Goal: Task Accomplishment & Management: Complete application form

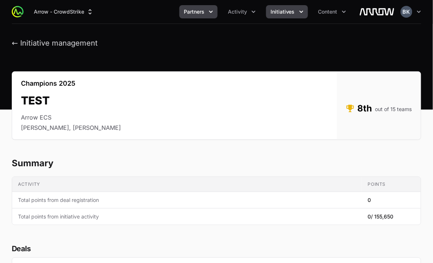
click at [213, 10] on icon "Partners menu" at bounding box center [210, 11] width 7 height 7
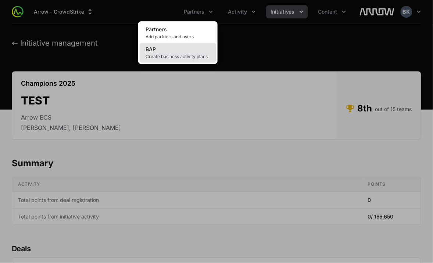
click at [181, 51] on link "BAP Create business activity plans" at bounding box center [178, 53] width 76 height 20
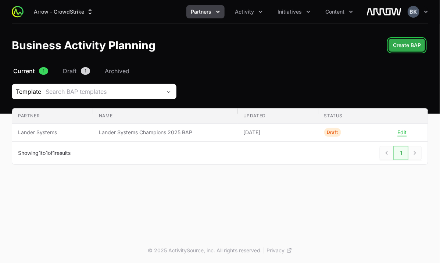
click at [406, 46] on span "Create BAP" at bounding box center [407, 45] width 28 height 9
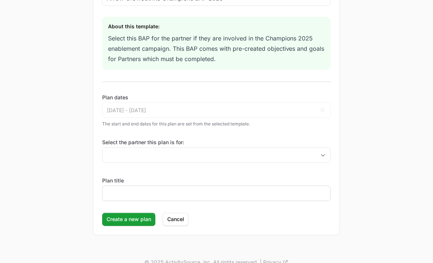
scroll to position [92, 0]
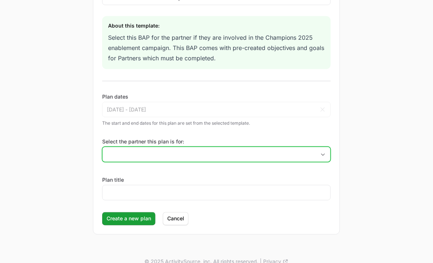
click at [325, 155] on icon "Open" at bounding box center [323, 154] width 6 height 3
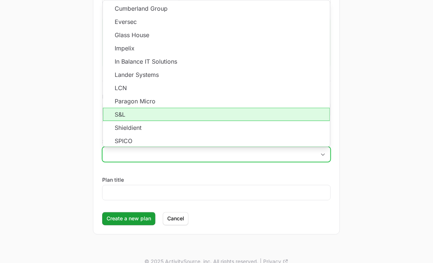
click at [199, 113] on li "S&L" at bounding box center [216, 114] width 227 height 13
type input "S&L"
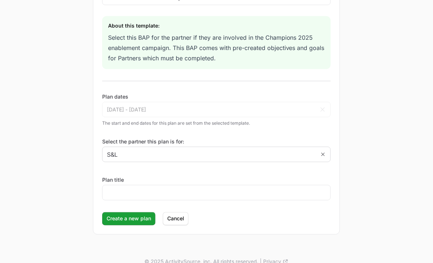
click at [67, 117] on div "New Business Activity Plan Select plan template: Arrow CrowdStrike Champions BA…" at bounding box center [216, 90] width 433 height 317
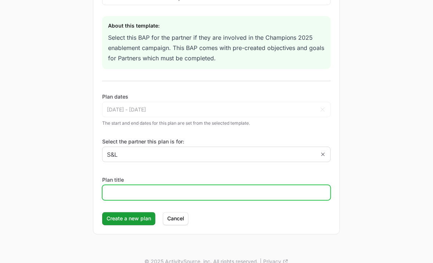
click at [137, 193] on input "Plan title" at bounding box center [216, 192] width 219 height 9
type input "S&L BAP"
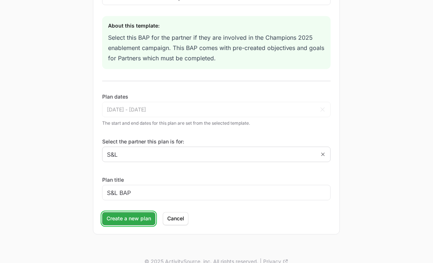
click at [127, 220] on span "Create a new plan" at bounding box center [129, 218] width 44 height 9
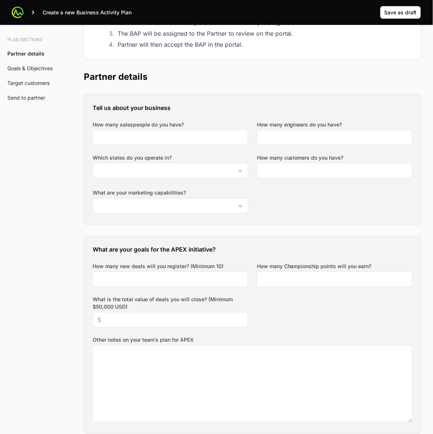
scroll to position [138, 0]
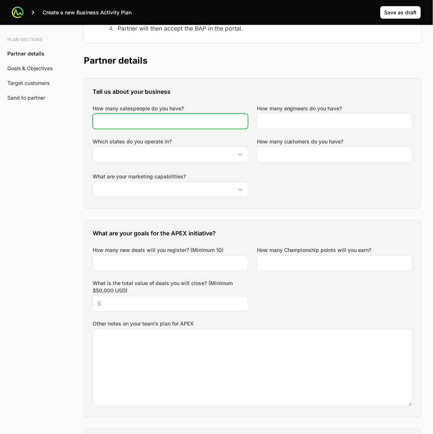
click at [183, 120] on input "How many salespeople do you have?" at bounding box center [170, 121] width 146 height 9
type input "5"
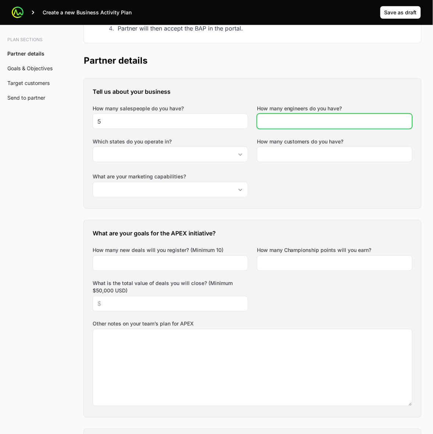
click at [292, 118] on input "How many engineers do you have?" at bounding box center [335, 121] width 146 height 9
type input "12"
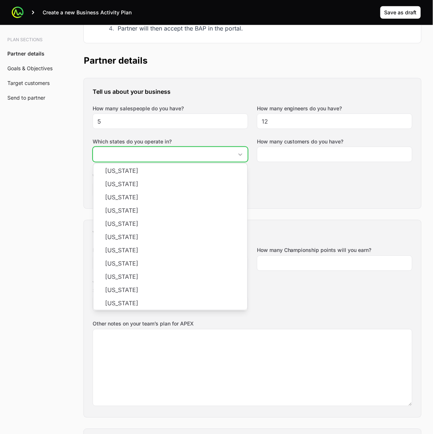
click at [208, 153] on input "Which states do you operate in?" at bounding box center [163, 154] width 140 height 15
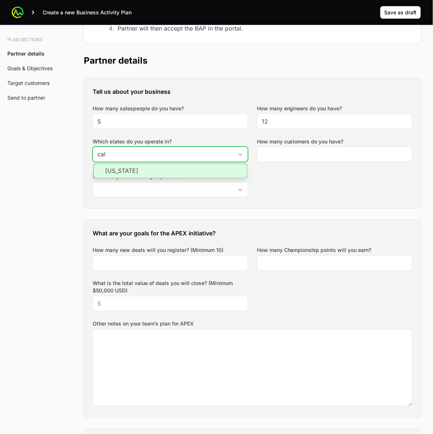
click at [206, 173] on li "[US_STATE]" at bounding box center [170, 171] width 154 height 15
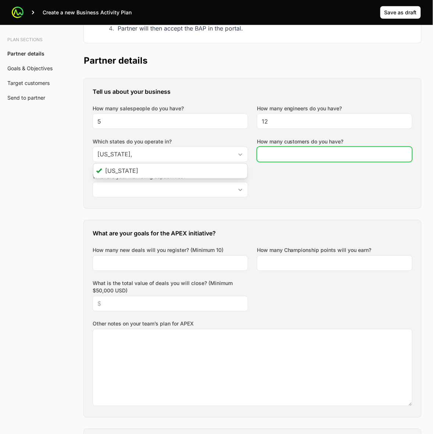
type input "[US_STATE]"
click at [351, 153] on input "How many customers do you have?" at bounding box center [335, 154] width 146 height 9
type input "1"
click at [405, 155] on input "1" at bounding box center [335, 154] width 146 height 9
click at [387, 156] on input "1" at bounding box center [335, 154] width 146 height 9
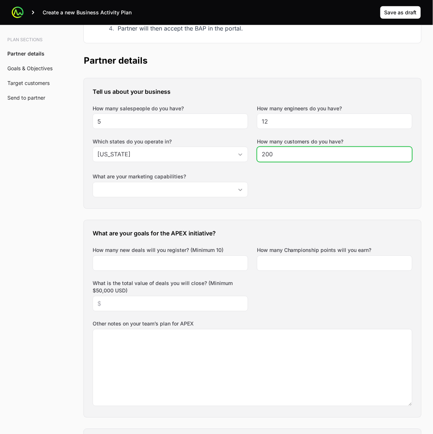
type input "200"
click at [390, 197] on div "Tell us about your business How many salespeople do you have? 5 How many engine…" at bounding box center [252, 143] width 337 height 130
click at [335, 221] on div "What are your goals for the APEX initiative? How many new deals will you regist…" at bounding box center [252, 318] width 337 height 197
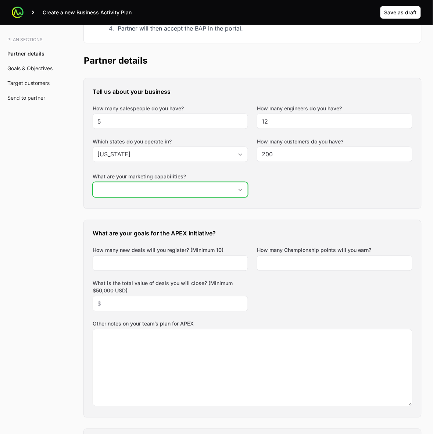
click at [243, 186] on div "Open" at bounding box center [240, 189] width 15 height 15
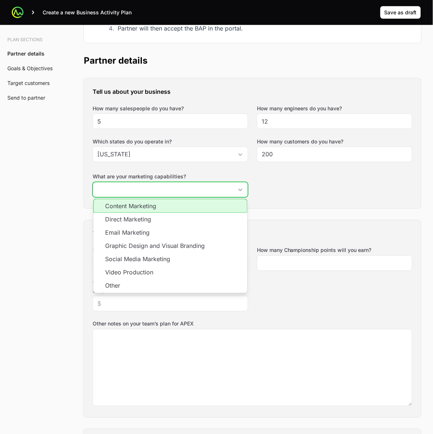
click at [233, 206] on li "Content Marketing" at bounding box center [170, 206] width 154 height 14
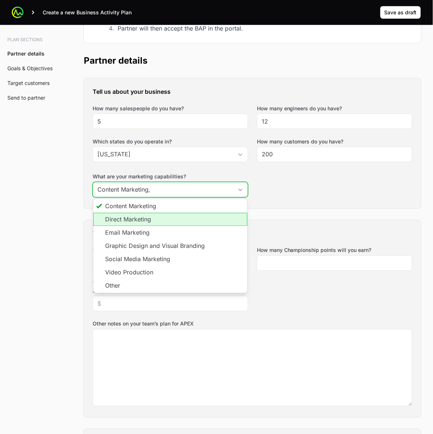
click at [222, 217] on li "Direct Marketing" at bounding box center [170, 219] width 154 height 13
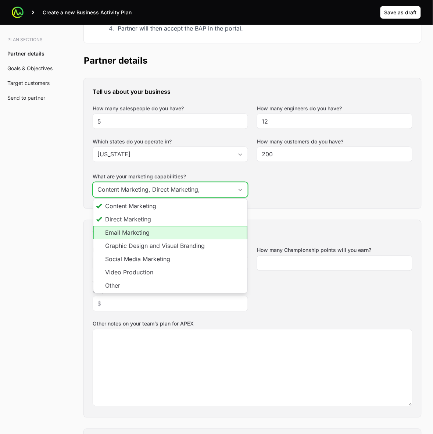
click at [219, 231] on li "Email Marketing" at bounding box center [170, 232] width 154 height 13
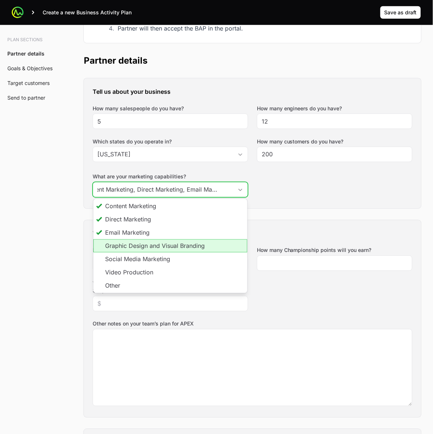
click at [219, 247] on li "Graphic Design and Visual Branding" at bounding box center [170, 245] width 154 height 13
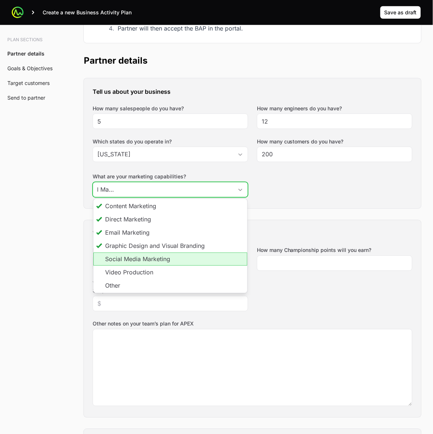
click at [218, 256] on li "Social Media Marketing" at bounding box center [170, 258] width 154 height 13
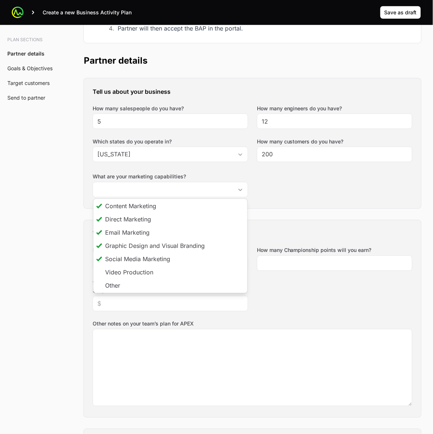
type input "Content Marketing, Direct Marketing, Email Marketing, Graphic Design and Visual…"
click at [317, 201] on div "Tell us about your business How many salespeople do you have? 5 How many engine…" at bounding box center [252, 143] width 337 height 130
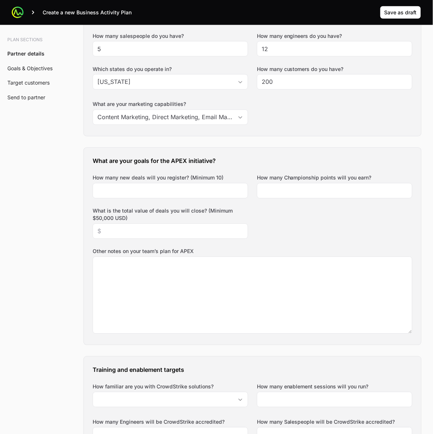
scroll to position [230, 0]
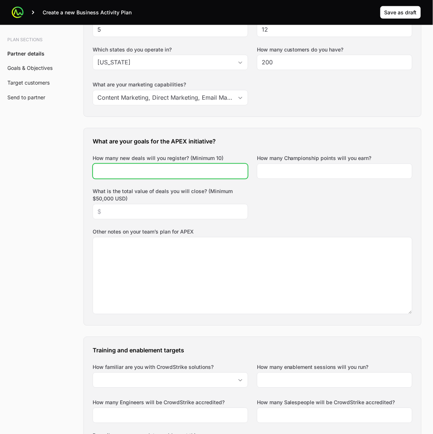
click at [142, 175] on input "How many new deals will you register? (Minimum 10)" at bounding box center [170, 171] width 146 height 9
click at [120, 173] on input "How many new deals will you register? (Minimum 10)" at bounding box center [170, 171] width 146 height 9
type input "25"
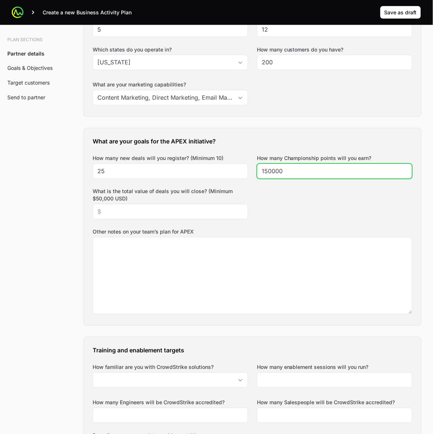
type input "150000"
click at [315, 214] on div "What are your goals for the APEX initiative? How many new deals will you regist…" at bounding box center [252, 226] width 337 height 197
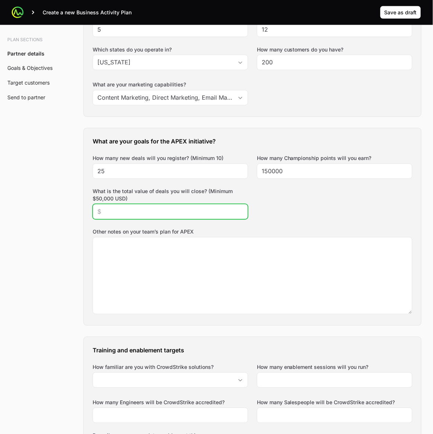
click at [148, 214] on input "What is the total value of deals you will close? (Minimum $50,000 USD)" at bounding box center [170, 211] width 146 height 9
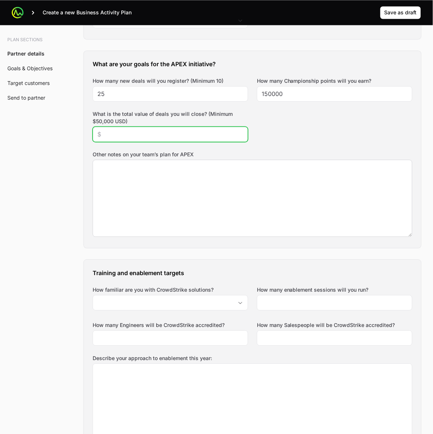
scroll to position [322, 0]
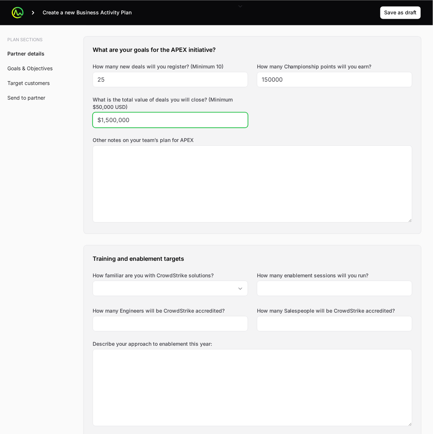
type input "$1,500,000"
click at [311, 120] on div "What are your goals for the APEX initiative? How many new deals will you regist…" at bounding box center [252, 134] width 337 height 197
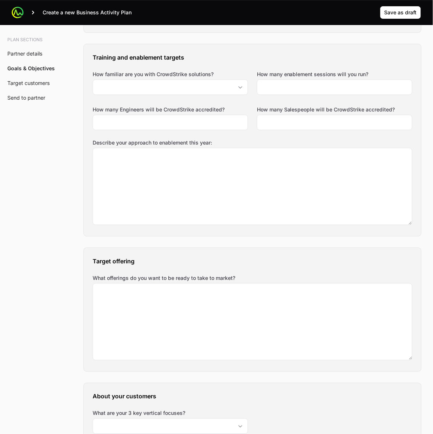
scroll to position [535, 0]
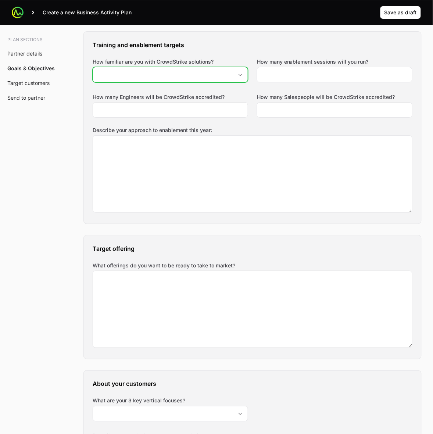
click at [239, 75] on icon "Open" at bounding box center [240, 75] width 6 height 3
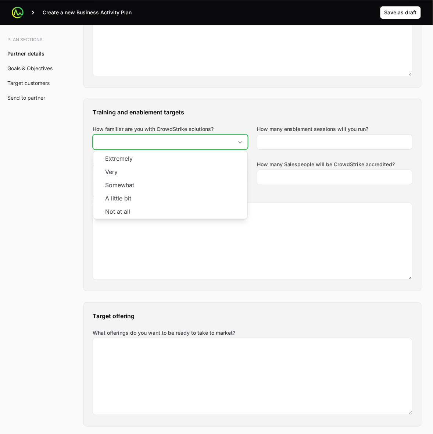
scroll to position [397, 0]
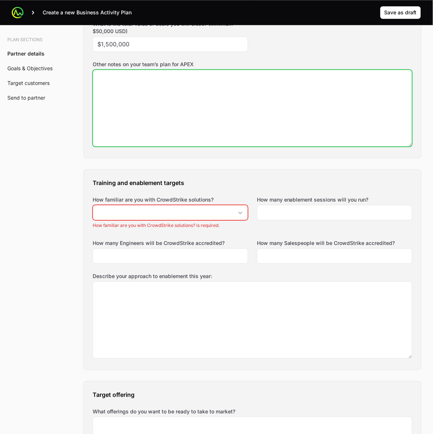
click at [155, 112] on textarea "Other notes on your team’s plan for APEX" at bounding box center [252, 108] width 319 height 76
click at [252, 78] on textarea "Many current customers have core. Some have identity, but maybe not implemented…" at bounding box center [252, 108] width 319 height 76
click at [394, 76] on textarea "Many current customers have core. Some have identity but maybe not implemented …" at bounding box center [252, 108] width 319 height 76
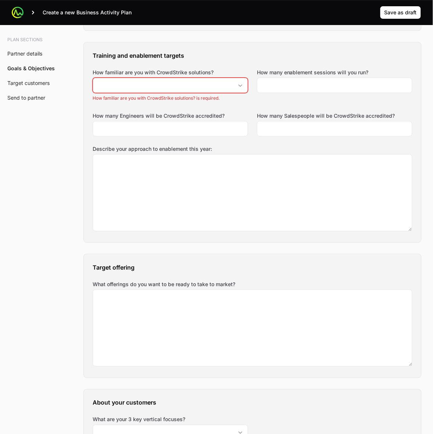
scroll to position [535, 0]
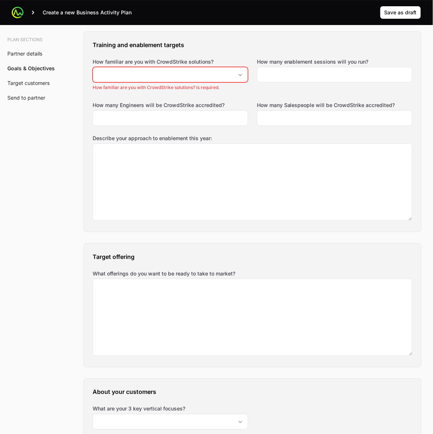
type textarea "Many current customers have core. Some have identity but maybe not implemented …"
click at [239, 74] on icon "Open" at bounding box center [240, 75] width 6 height 3
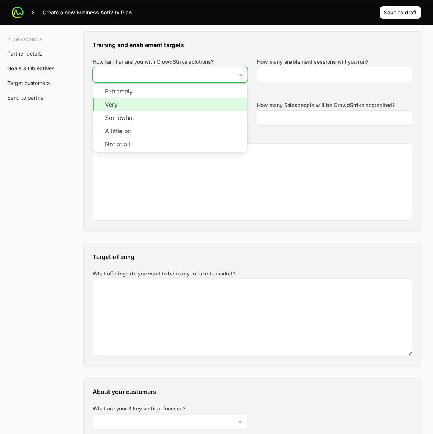
click at [230, 102] on li "Very" at bounding box center [170, 104] width 154 height 13
type input "Very"
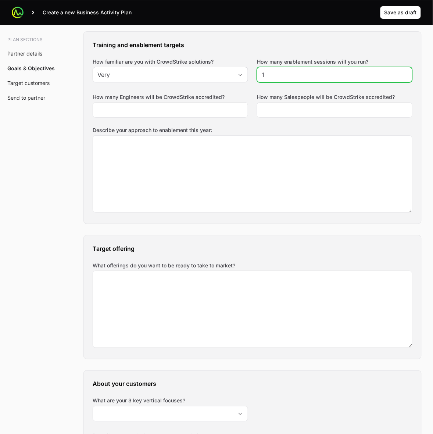
type input "1"
click at [407, 73] on input "1" at bounding box center [335, 74] width 146 height 9
click at [359, 74] on input "1" at bounding box center [335, 74] width 146 height 9
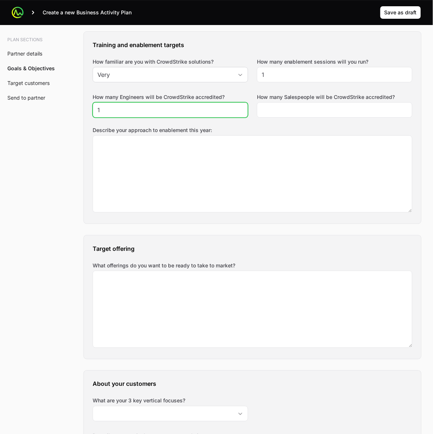
click at [241, 106] on input "1" at bounding box center [170, 109] width 146 height 9
click at [241, 106] on input "2" at bounding box center [170, 109] width 146 height 9
click at [241, 106] on input "3" at bounding box center [170, 109] width 146 height 9
click at [241, 106] on input "4" at bounding box center [170, 109] width 146 height 9
click at [241, 106] on input "5" at bounding box center [170, 109] width 146 height 9
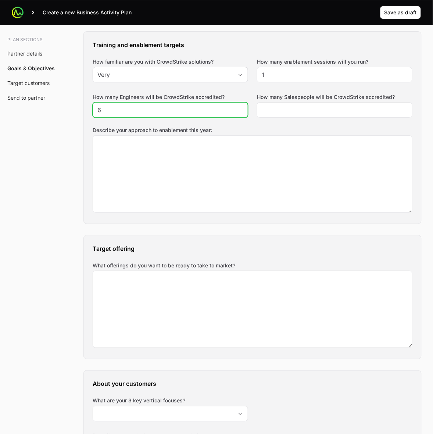
type input "6"
click at [241, 106] on input "6" at bounding box center [170, 109] width 146 height 9
click at [249, 92] on div "Training and enablement targets How familiar are you with CrowdStrike solutions…" at bounding box center [252, 128] width 337 height 192
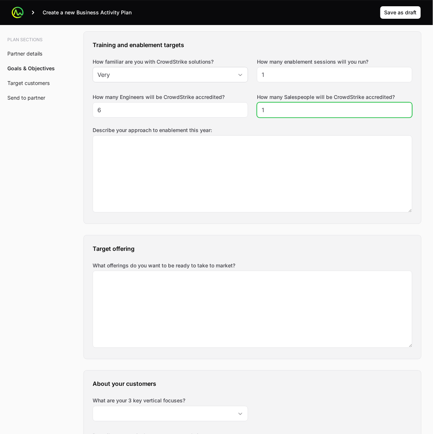
click at [406, 107] on input "1" at bounding box center [335, 109] width 146 height 9
click at [406, 107] on input "2" at bounding box center [335, 109] width 146 height 9
click at [406, 107] on input "3" at bounding box center [335, 109] width 146 height 9
click at [406, 107] on input "4" at bounding box center [335, 109] width 146 height 9
type input "5"
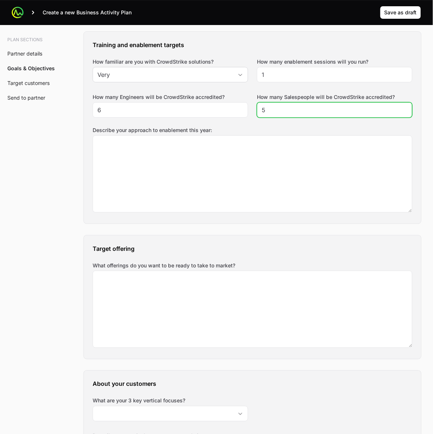
click at [406, 107] on input "5" at bounding box center [335, 109] width 146 height 9
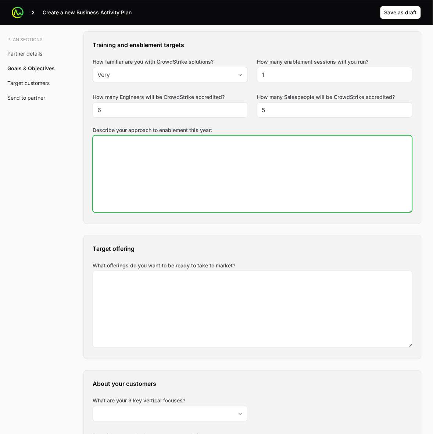
click at [343, 166] on textarea "Describe your approach to enablement this year:" at bounding box center [252, 174] width 319 height 76
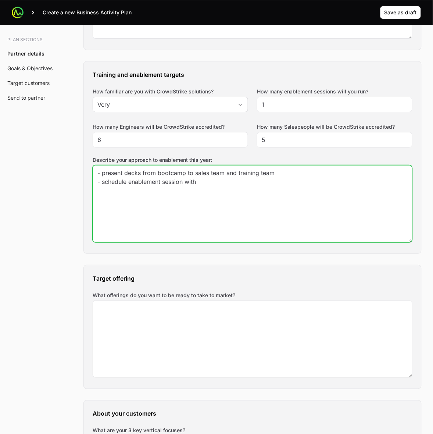
scroll to position [489, 0]
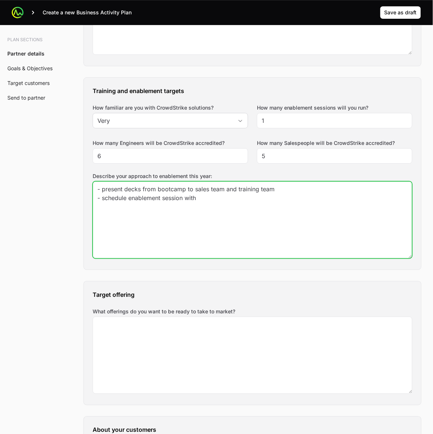
click at [128, 198] on textarea "- present decks from bootcamp to sales team and training team - schedule enable…" at bounding box center [252, 220] width 319 height 76
click at [269, 198] on textarea "- present decks from bootcamp to sales team and training team - schedule1 initi…" at bounding box center [252, 220] width 319 height 76
click at [267, 193] on textarea "- present decks from bootcamp to sales team and training team - schedule1 initi…" at bounding box center [252, 220] width 319 height 76
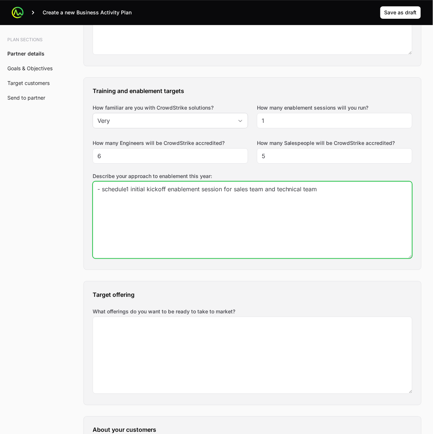
click at [127, 190] on textarea "- schedule1 initial kickoff enablement session for sales team and technical team" at bounding box center [252, 220] width 319 height 76
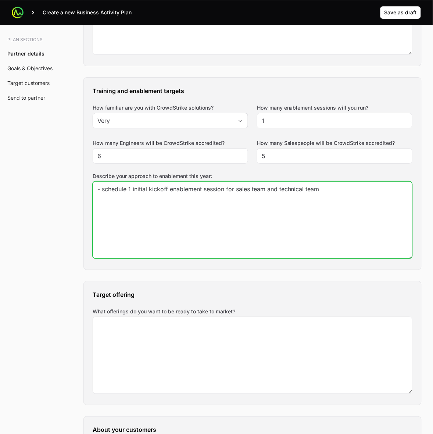
click at [370, 193] on textarea "- schedule 1 initial kickoff enablement session for sales team and technical te…" at bounding box center [252, 220] width 319 height 76
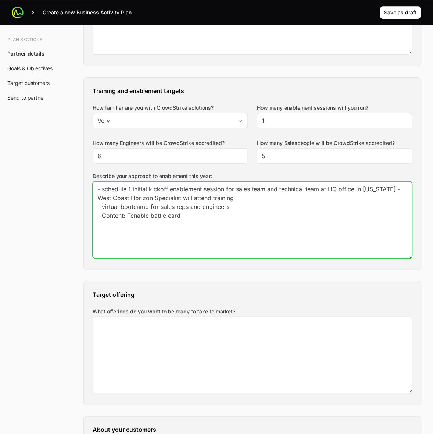
type textarea "- schedule 1 initial kickoff enablement session for sales team and technical te…"
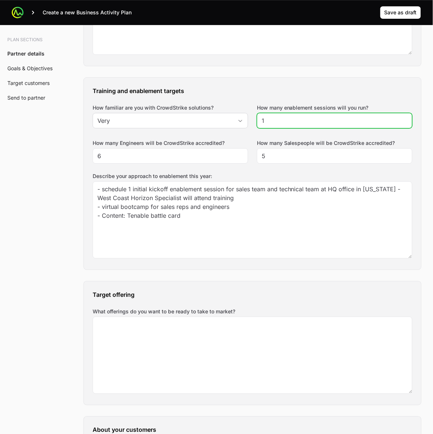
click at [321, 118] on input "1" at bounding box center [335, 120] width 146 height 9
type input "2"
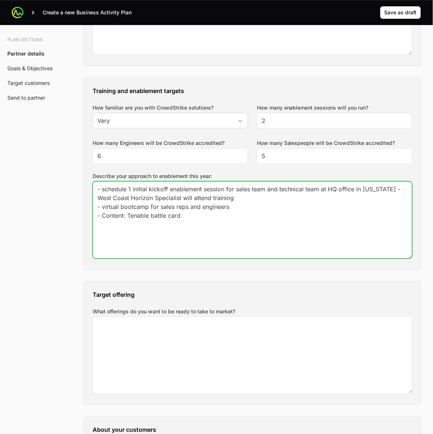
click at [101, 193] on textarea "- schedule 1 initial kickoff enablement session for sales team and technical te…" at bounding box center [252, 220] width 319 height 76
click at [101, 207] on textarea "1. schedule 1 initial kickoff enablement session for sales team and technical t…" at bounding box center [252, 220] width 319 height 76
type textarea "1. schedule 1 initial kickoff enablement session for sales team and technical t…"
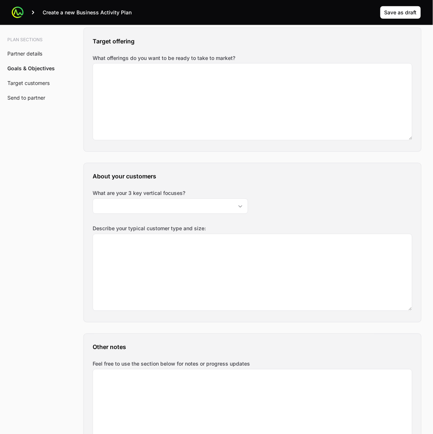
scroll to position [737, 0]
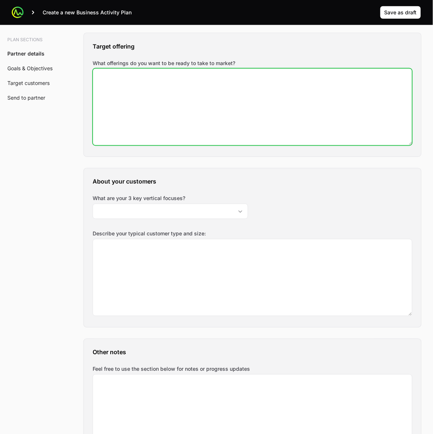
click at [269, 100] on textarea "What offerings do you want to be ready to take to market?" at bounding box center [252, 107] width 319 height 76
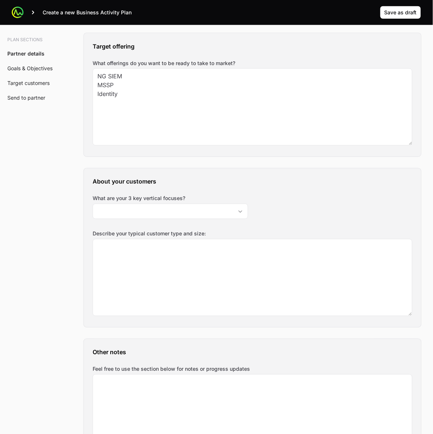
click at [62, 129] on div "Plan sections Partner details Goals & Objectives Target customers Send to partn…" at bounding box center [216, 408] width 433 height 2157
click at [240, 212] on icon "Open" at bounding box center [240, 211] width 6 height 3
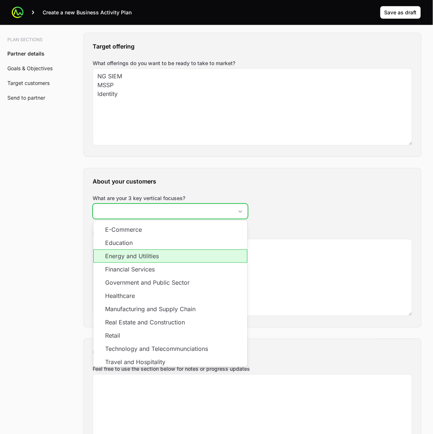
scroll to position [14, 0]
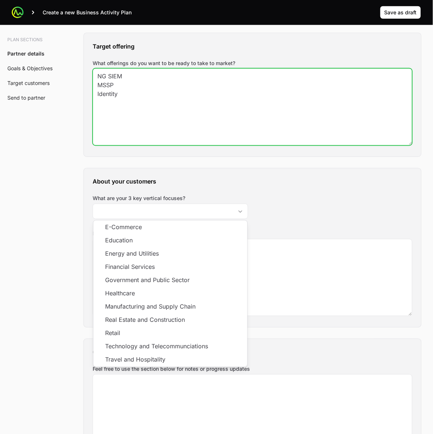
click at [180, 109] on textarea "NG SIEM MSSP Identity" at bounding box center [252, 107] width 319 height 76
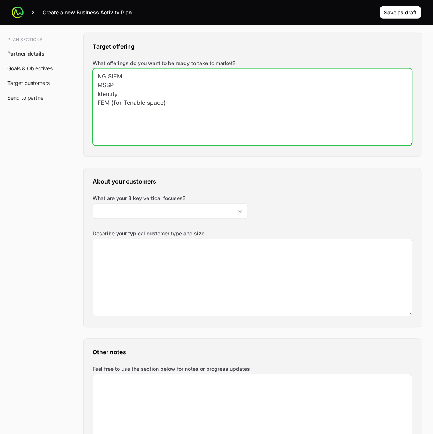
type textarea "NG SIEM MSSP Identity FEM (for Tenable space)"
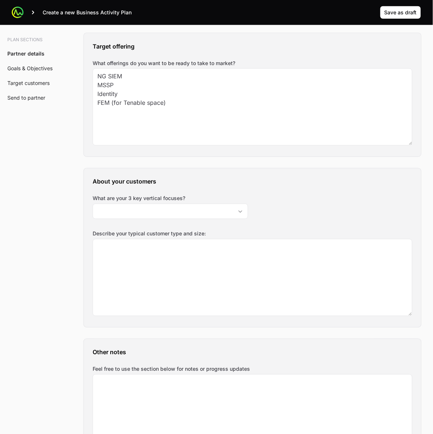
click at [39, 164] on div "Plan sections Partner details Goals & Objectives Target customers Send to partn…" at bounding box center [216, 408] width 433 height 2157
click at [244, 211] on div "Open" at bounding box center [240, 211] width 15 height 15
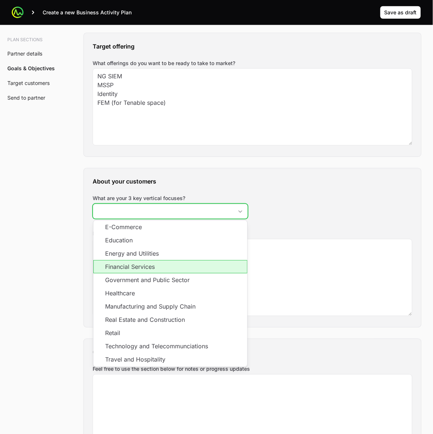
scroll to position [783, 0]
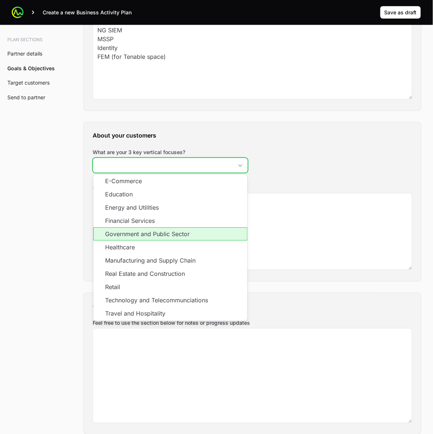
click at [227, 236] on li "Government and Public Sector" at bounding box center [170, 234] width 154 height 13
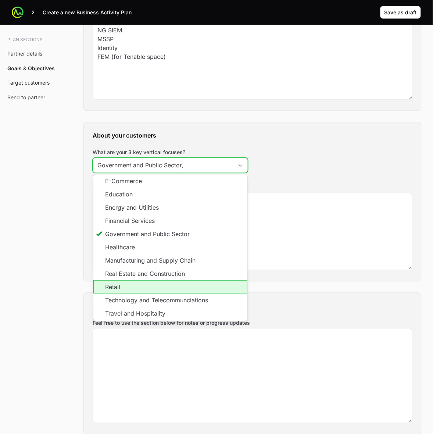
click at [213, 262] on li "Retail" at bounding box center [170, 286] width 154 height 13
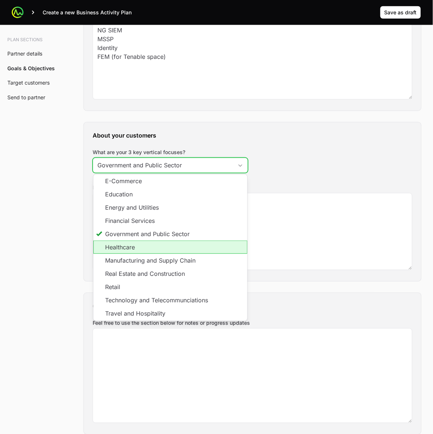
drag, startPoint x: 163, startPoint y: 247, endPoint x: 161, endPoint y: 240, distance: 7.6
click at [163, 247] on li "Healthcare" at bounding box center [170, 247] width 154 height 13
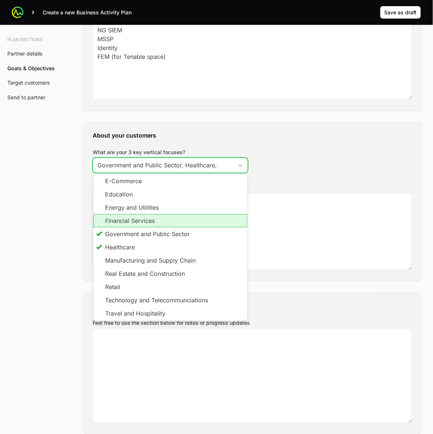
click at [159, 221] on li "Financial Services" at bounding box center [170, 220] width 154 height 13
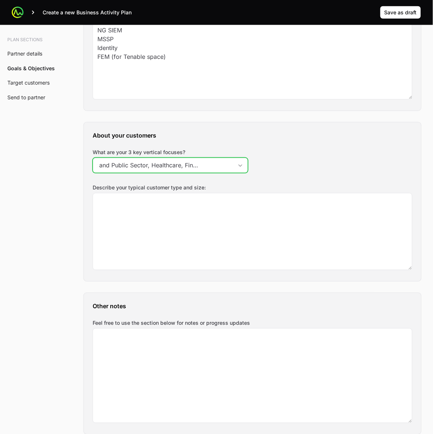
scroll to position [0, 38]
type input "Government and Public Sector, Healthcare, Financial Services"
drag, startPoint x: 251, startPoint y: 160, endPoint x: 248, endPoint y: 164, distance: 4.5
click at [251, 160] on div "About your customers What are your 3 key vertical focuses? Government and Publi…" at bounding box center [252, 201] width 337 height 159
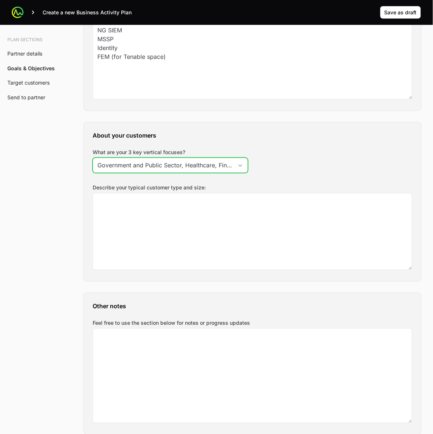
click at [243, 164] on div "Open" at bounding box center [240, 165] width 15 height 15
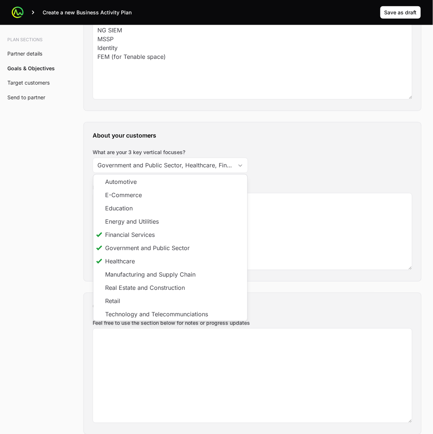
click at [342, 151] on div "About your customers What are your 3 key vertical focuses? Government and Publi…" at bounding box center [252, 201] width 337 height 159
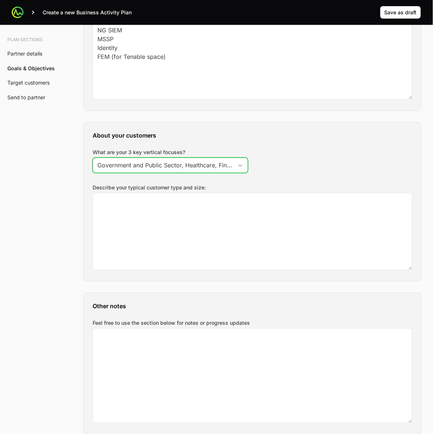
click at [239, 165] on icon "Open" at bounding box center [240, 165] width 6 height 3
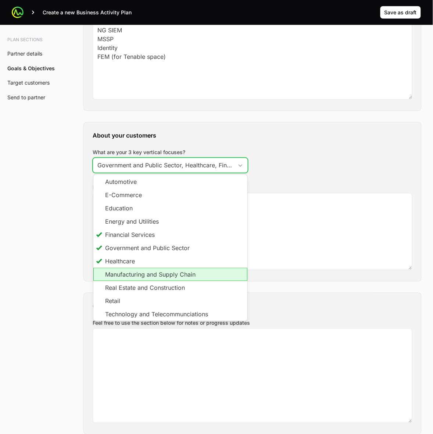
click at [192, 262] on li "Manufacturing and Supply Chain" at bounding box center [170, 274] width 154 height 13
click at [100, 262] on li "Manufacturing and Supply Chain" at bounding box center [170, 274] width 154 height 13
click at [111, 262] on li "Manufacturing and Supply Chain" at bounding box center [170, 274] width 154 height 13
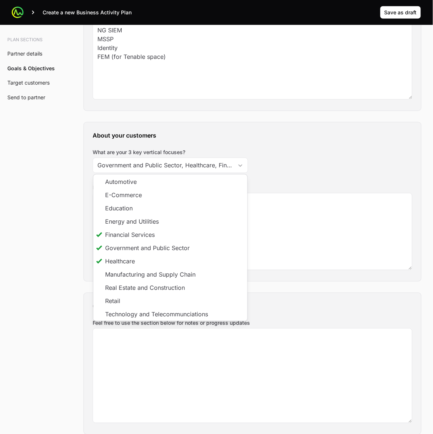
click at [324, 161] on div "About your customers What are your 3 key vertical focuses? Government and Publi…" at bounding box center [252, 201] width 337 height 159
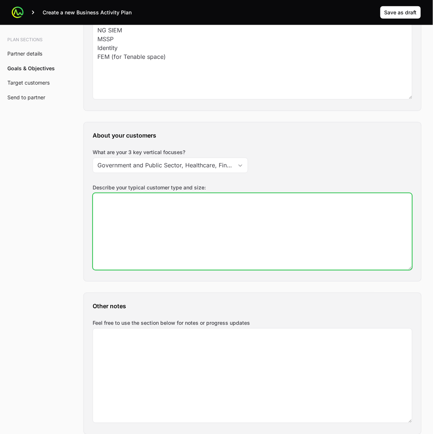
click at [300, 222] on textarea "Describe your typical customer type and size:" at bounding box center [252, 231] width 319 height 76
type textarea "+ Manufacturing"
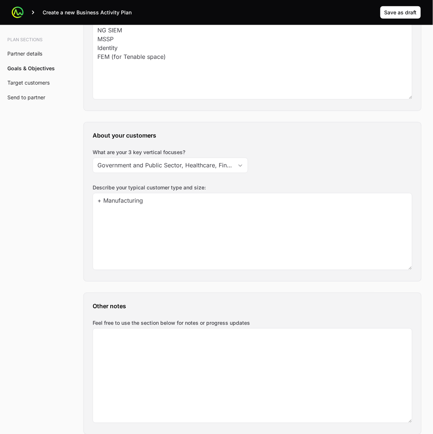
click at [33, 208] on div "Plan sections Partner details Goals & Objectives Target customers Send to partn…" at bounding box center [216, 362] width 433 height 2157
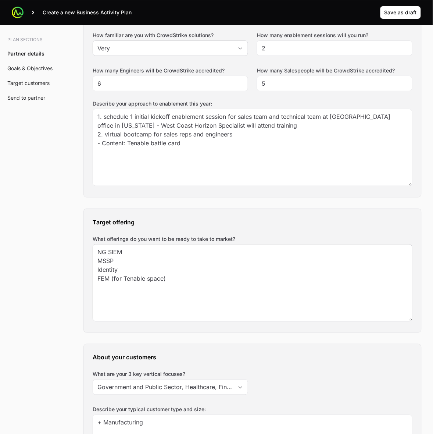
scroll to position [553, 0]
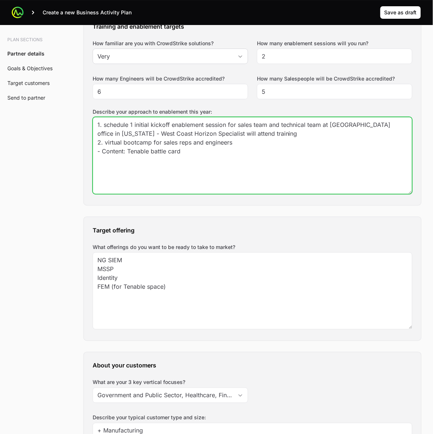
click at [188, 182] on textarea "1. schedule 1 initial kickoff enablement session for sales team and technical t…" at bounding box center [252, 155] width 319 height 76
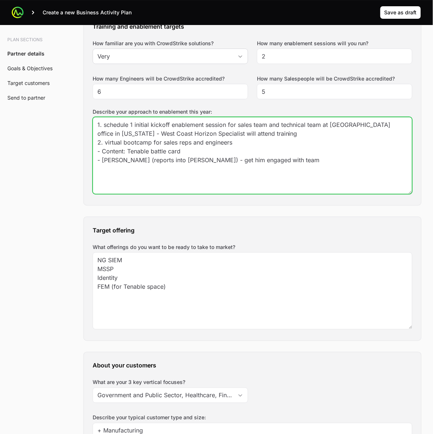
click at [301, 161] on textarea "1. schedule 1 initial kickoff enablement session for sales team and technical t…" at bounding box center [252, 155] width 319 height 76
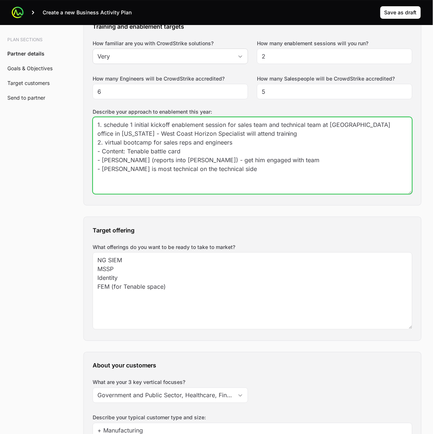
click at [124, 170] on textarea "1. schedule 1 initial kickoff enablement session for sales team and technical t…" at bounding box center [252, 155] width 319 height 76
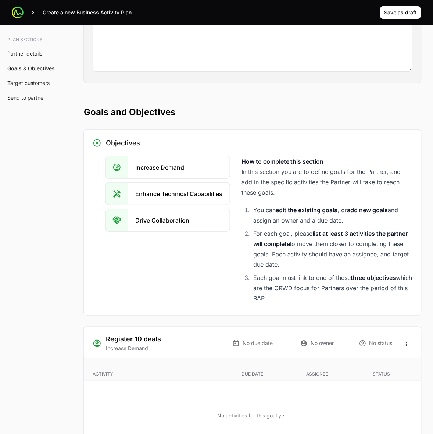
scroll to position [1151, 0]
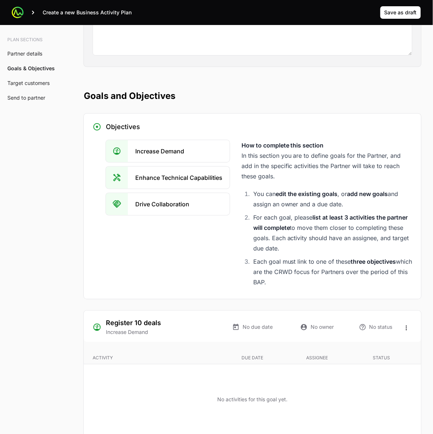
click at [117, 177] on icon at bounding box center [116, 177] width 9 height 9
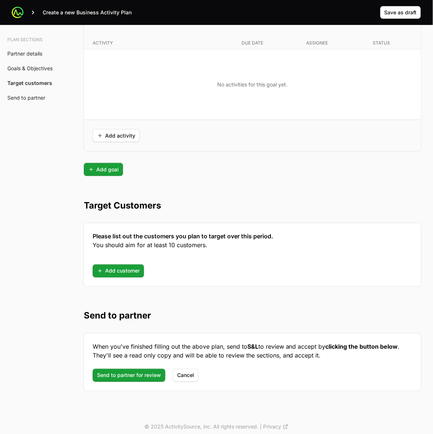
scroll to position [1819, 0]
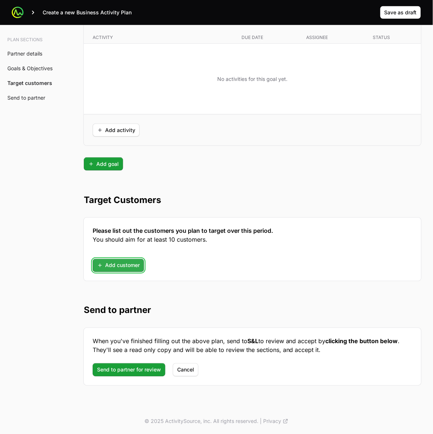
click at [112, 262] on span "Add customer" at bounding box center [118, 265] width 43 height 9
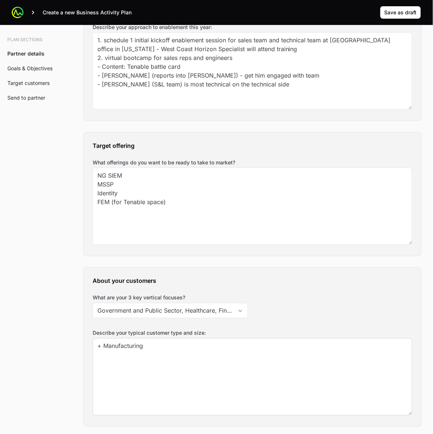
scroll to position [625, 0]
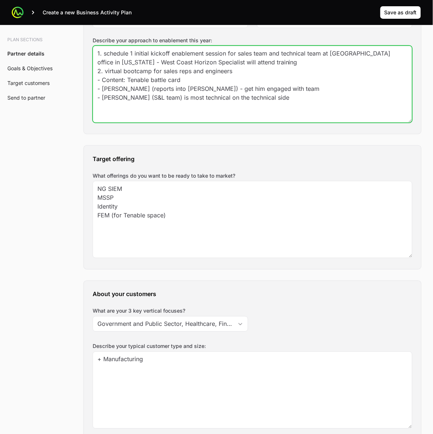
click at [297, 99] on textarea "1. schedule 1 initial kickoff enablement session for sales team and technical t…" at bounding box center [252, 84] width 319 height 76
type textarea "1. schedule 1 initial kickoff enablement session for sales team and technical t…"
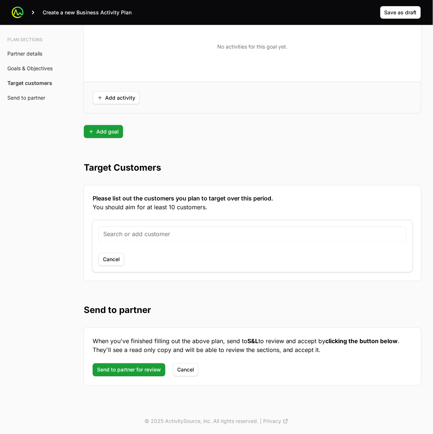
scroll to position [1851, 0]
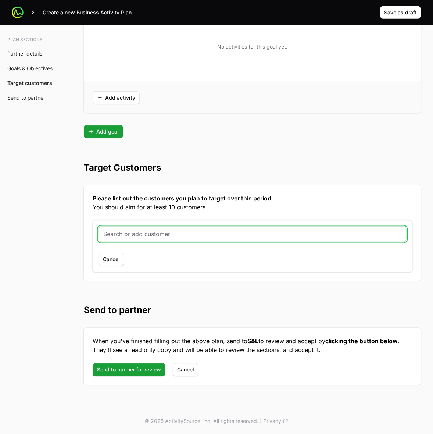
click at [143, 235] on input "text" at bounding box center [252, 234] width 298 height 9
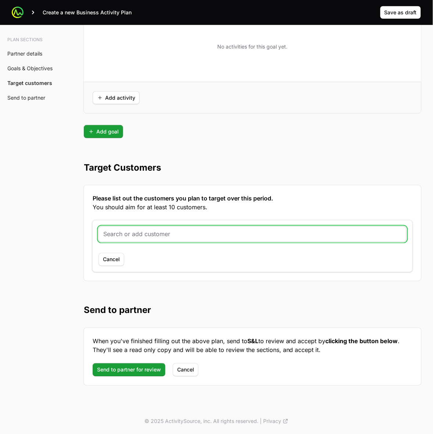
click at [173, 234] on input "text" at bounding box center [252, 234] width 298 height 9
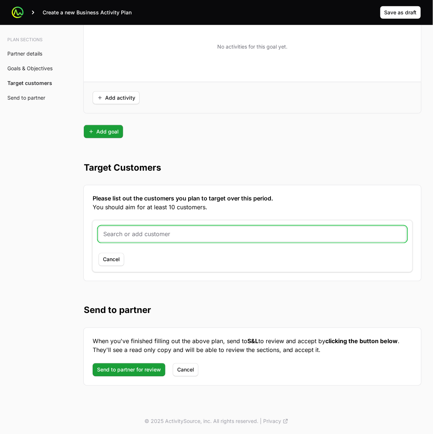
click at [160, 236] on input "text" at bounding box center [252, 234] width 298 height 9
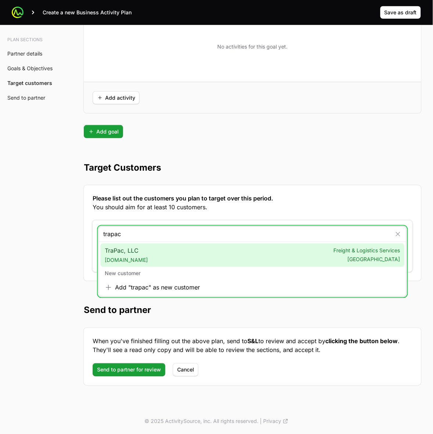
type input "trapac"
click at [143, 254] on div "TraPac, LLC [DOMAIN_NAME] Freight & Logistics Services [GEOGRAPHIC_DATA]" at bounding box center [252, 255] width 304 height 24
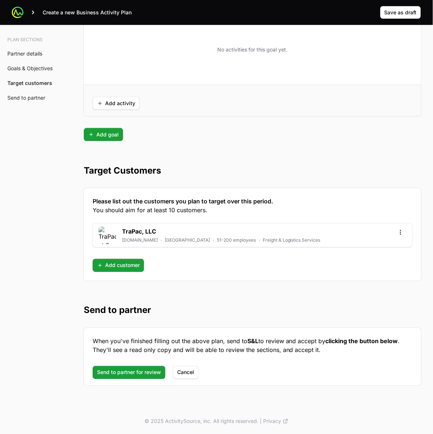
scroll to position [1849, 0]
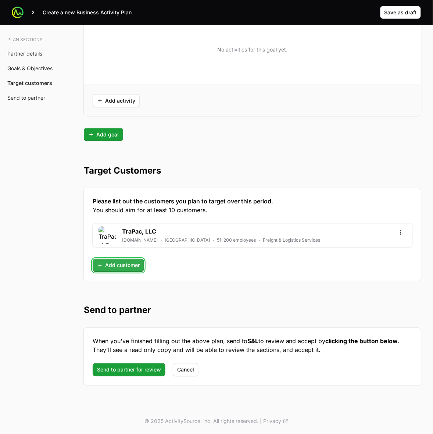
click at [126, 262] on span "Add customer" at bounding box center [118, 265] width 43 height 9
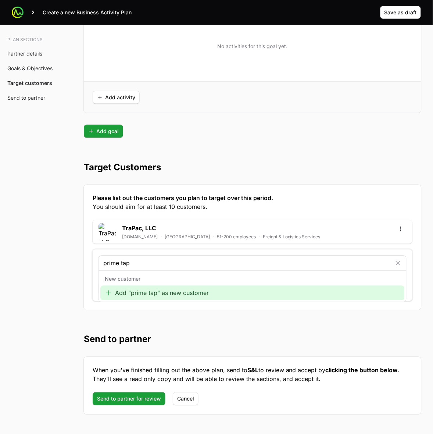
click at [120, 262] on input "prime tap" at bounding box center [247, 263] width 288 height 9
click at [173, 262] on input "primetap" at bounding box center [247, 263] width 288 height 9
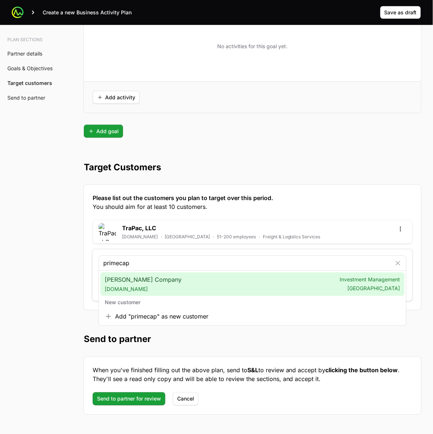
type input "primecap"
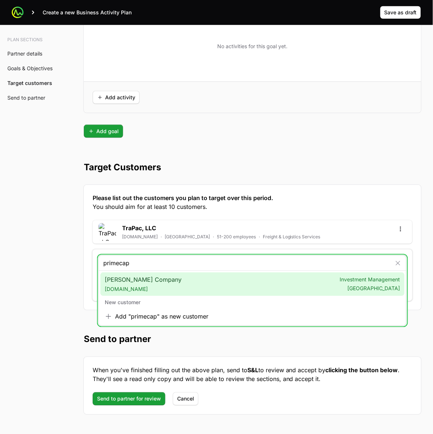
click at [167, 262] on span "[PERSON_NAME] Company [DOMAIN_NAME]" at bounding box center [143, 284] width 77 height 18
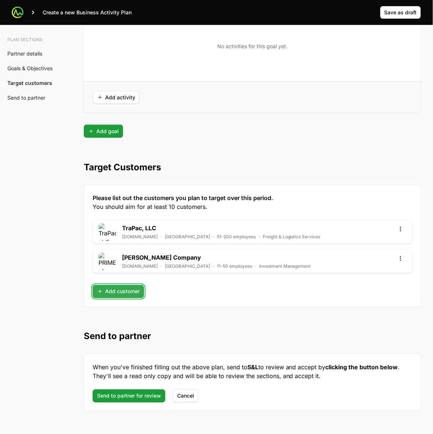
click at [96, 262] on button "Add customer" at bounding box center [118, 291] width 51 height 13
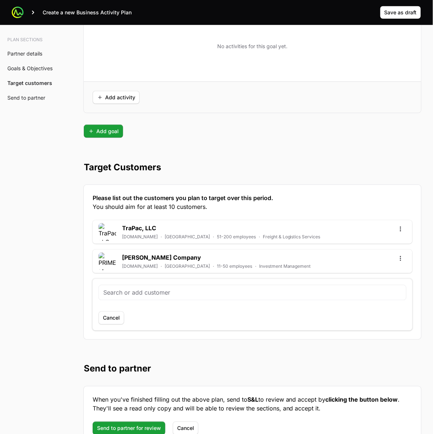
scroll to position [1895, 0]
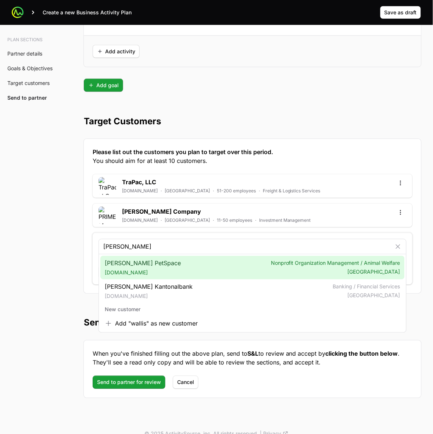
type input "[PERSON_NAME]"
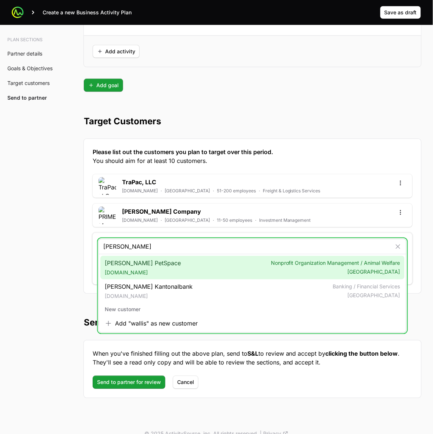
click at [136, 262] on span "[PERSON_NAME] PetSpace [DOMAIN_NAME]" at bounding box center [143, 268] width 76 height 18
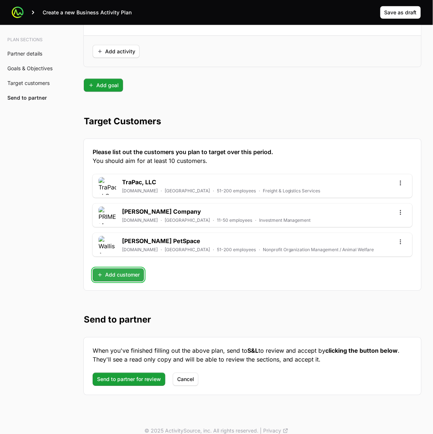
click at [122, 262] on span "Add customer" at bounding box center [118, 275] width 43 height 9
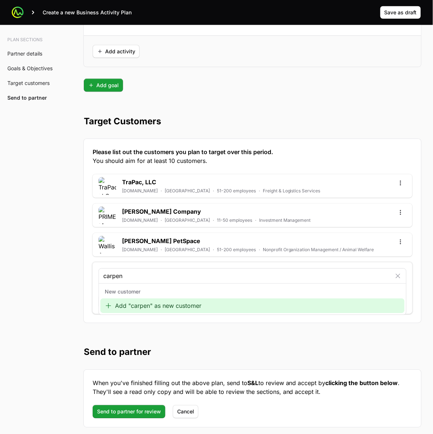
type input "carpent"
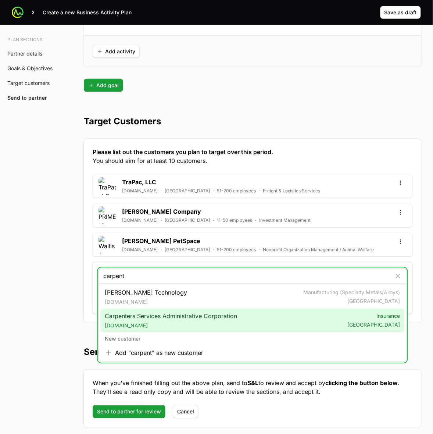
click at [184, 262] on span "[DOMAIN_NAME]" at bounding box center [171, 325] width 132 height 7
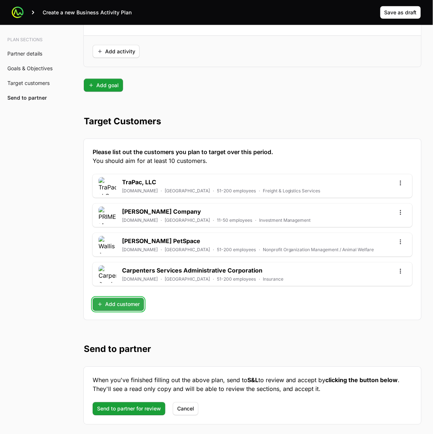
click at [124, 262] on span "Add customer" at bounding box center [118, 304] width 43 height 9
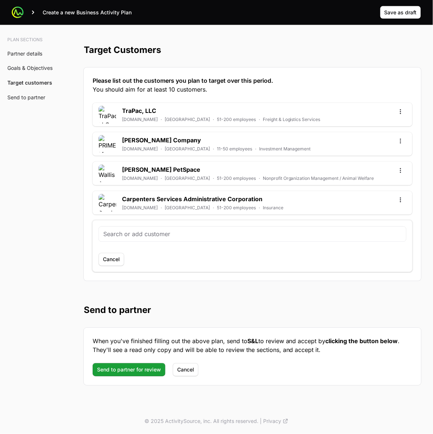
scroll to position [1969, 0]
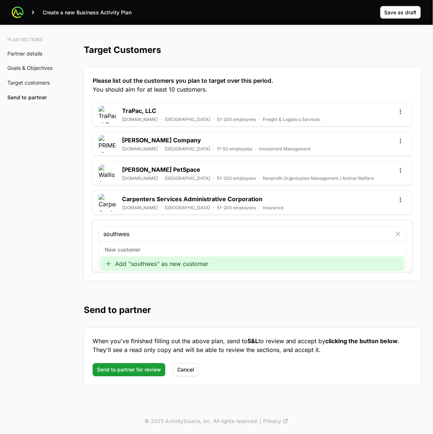
type input "southwest"
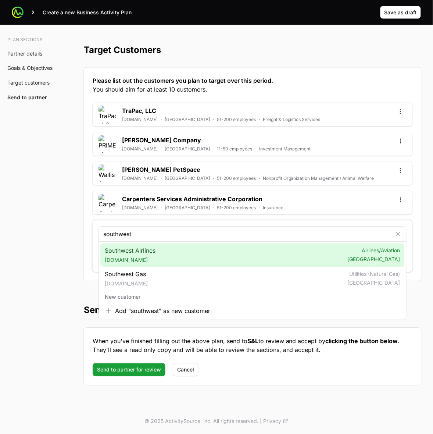
click at [166, 234] on input "southwest" at bounding box center [247, 234] width 288 height 9
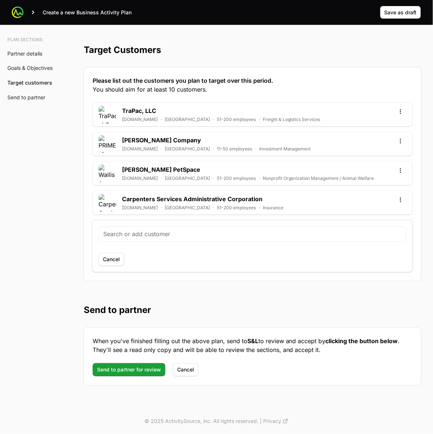
scroll to position [1923, 0]
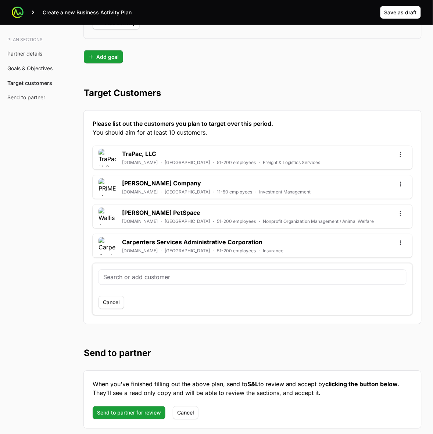
drag, startPoint x: 39, startPoint y: 257, endPoint x: 50, endPoint y: 255, distance: 11.4
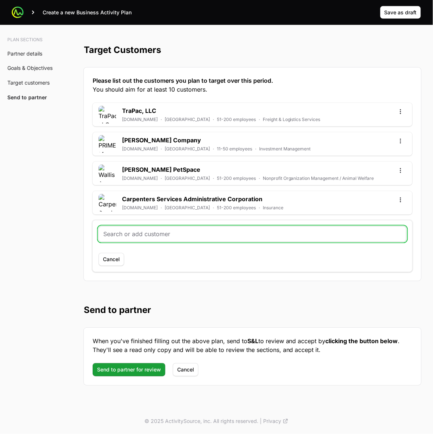
click at [132, 234] on input "text" at bounding box center [252, 234] width 298 height 9
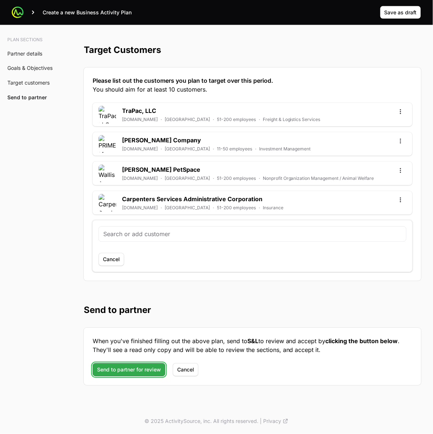
click at [111, 262] on span "Send to partner for review" at bounding box center [129, 369] width 64 height 9
